Goal: Task Accomplishment & Management: Manage account settings

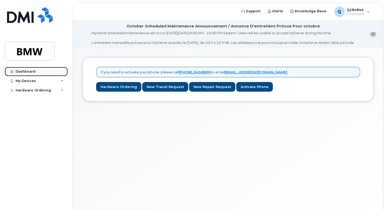
click at [27, 69] on div "Dashboard" at bounding box center [26, 71] width 20 height 4
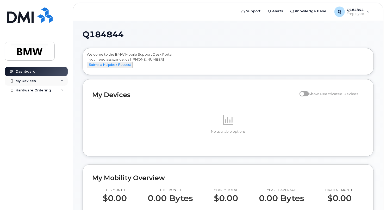
click at [64, 80] on div "My Devices" at bounding box center [36, 80] width 63 height 9
click at [63, 101] on icon at bounding box center [62, 100] width 3 height 3
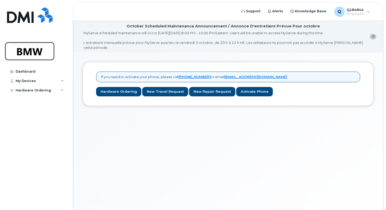
click at [41, 52] on img at bounding box center [30, 51] width 40 height 15
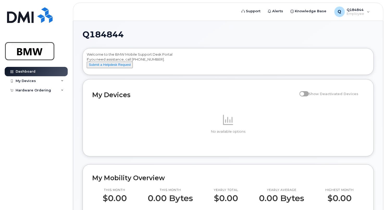
click at [45, 52] on img at bounding box center [30, 51] width 40 height 15
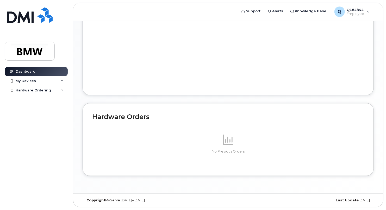
scroll to position [145, 0]
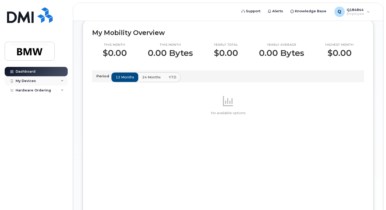
click at [62, 80] on icon at bounding box center [62, 81] width 3 height 3
click at [62, 99] on icon at bounding box center [62, 100] width 3 height 3
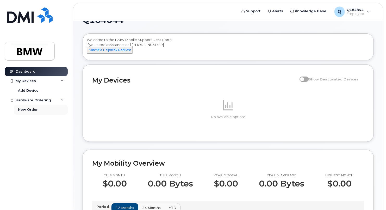
scroll to position [0, 0]
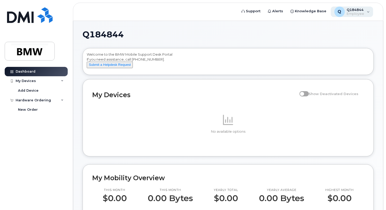
click at [368, 10] on div "Q Q184844 Employee" at bounding box center [352, 12] width 43 height 10
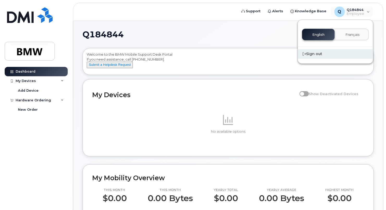
click at [317, 54] on div "Sign out" at bounding box center [335, 54] width 75 height 10
